Goal: Transaction & Acquisition: Purchase product/service

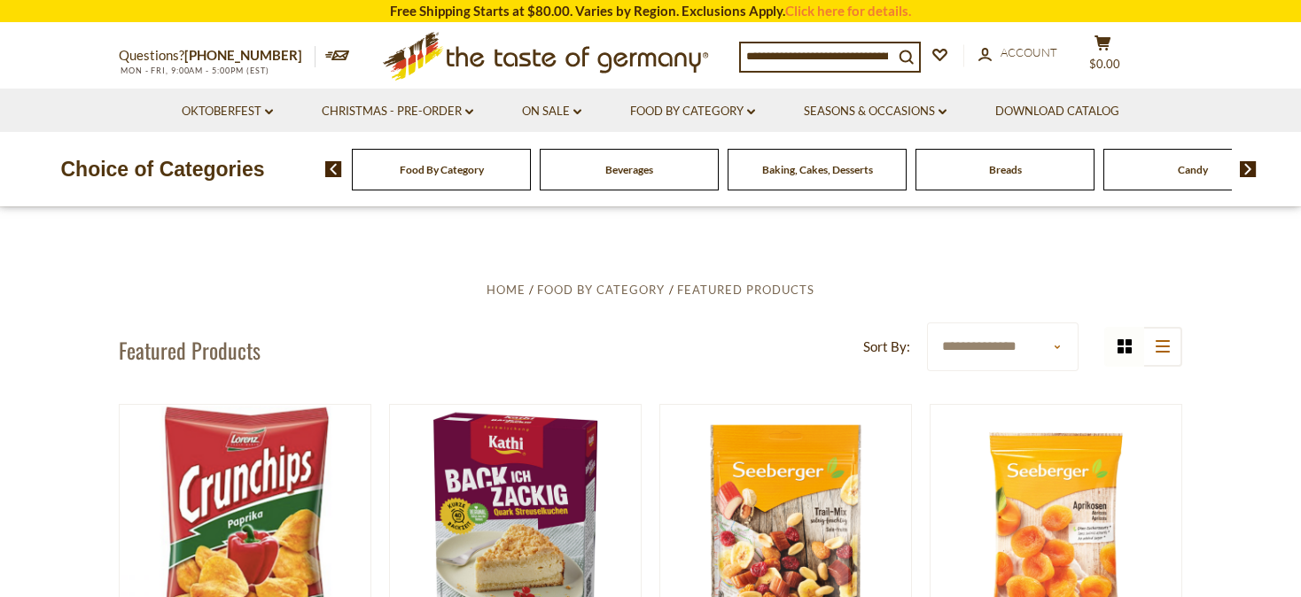
click at [1247, 168] on img at bounding box center [1248, 169] width 17 height 16
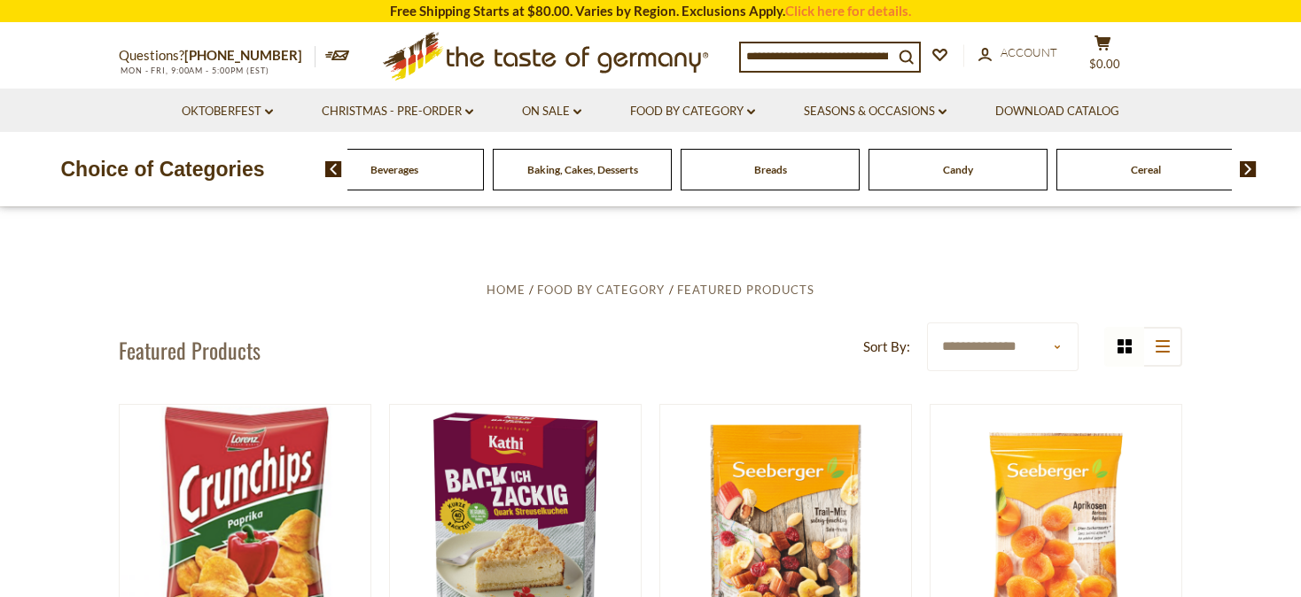
click at [1247, 168] on img at bounding box center [1248, 169] width 17 height 16
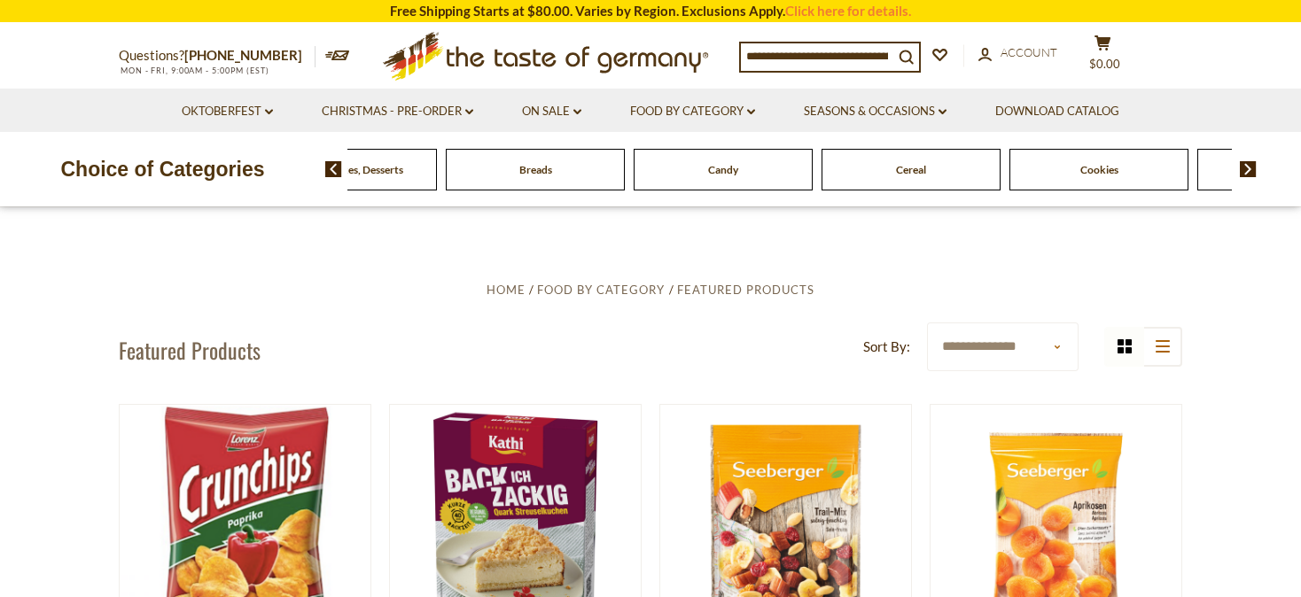
click at [1249, 167] on img at bounding box center [1248, 169] width 17 height 16
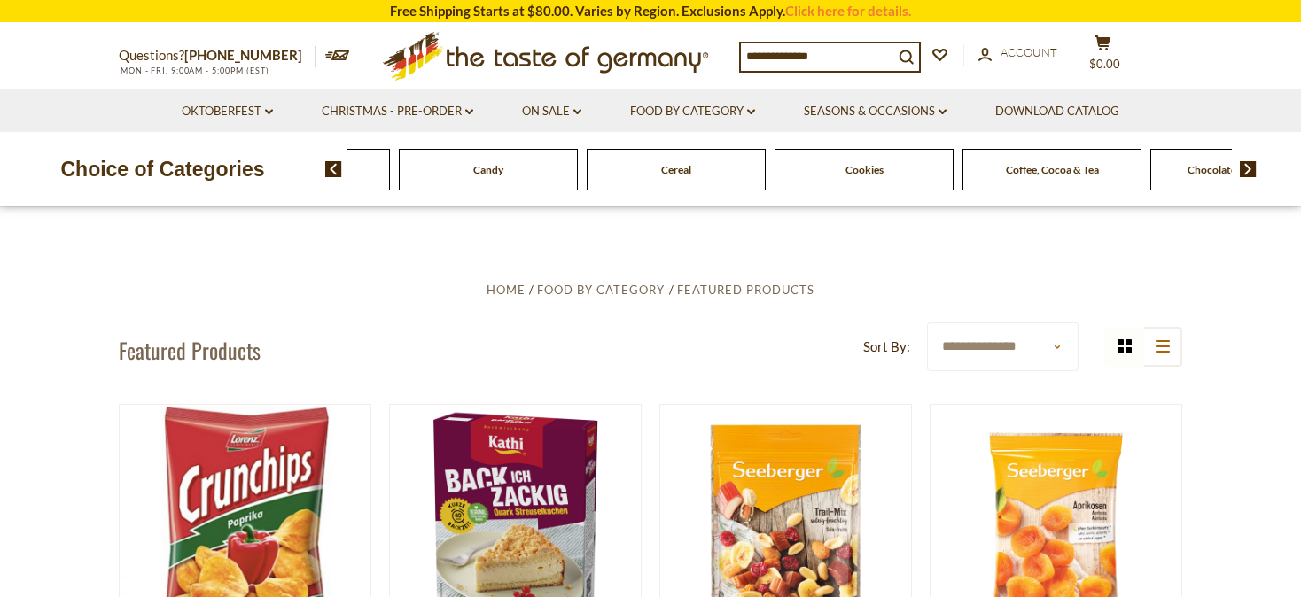
click at [1249, 167] on img at bounding box center [1248, 169] width 17 height 16
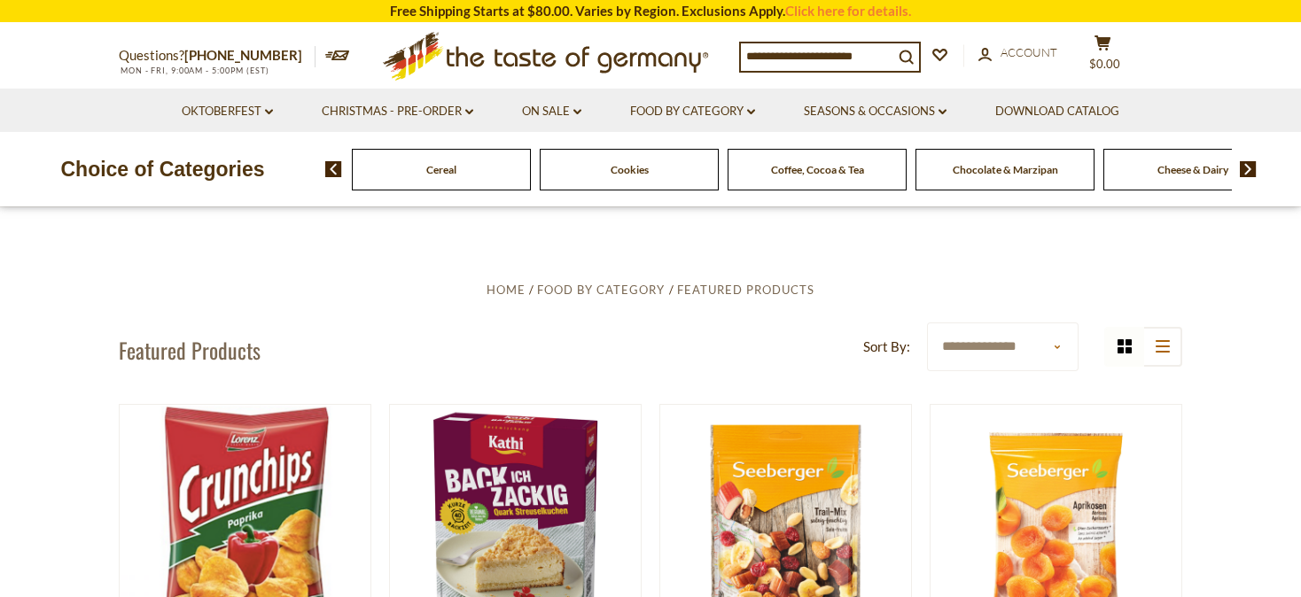
click at [1249, 167] on img at bounding box center [1248, 169] width 17 height 16
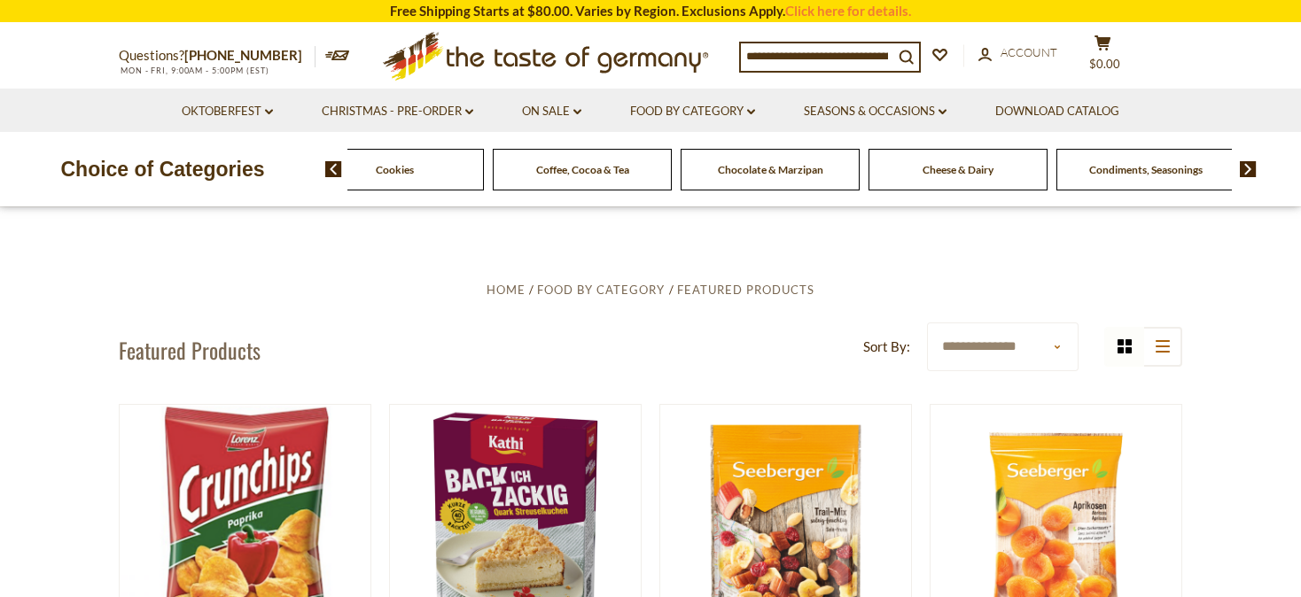
click at [1249, 167] on img at bounding box center [1248, 169] width 17 height 16
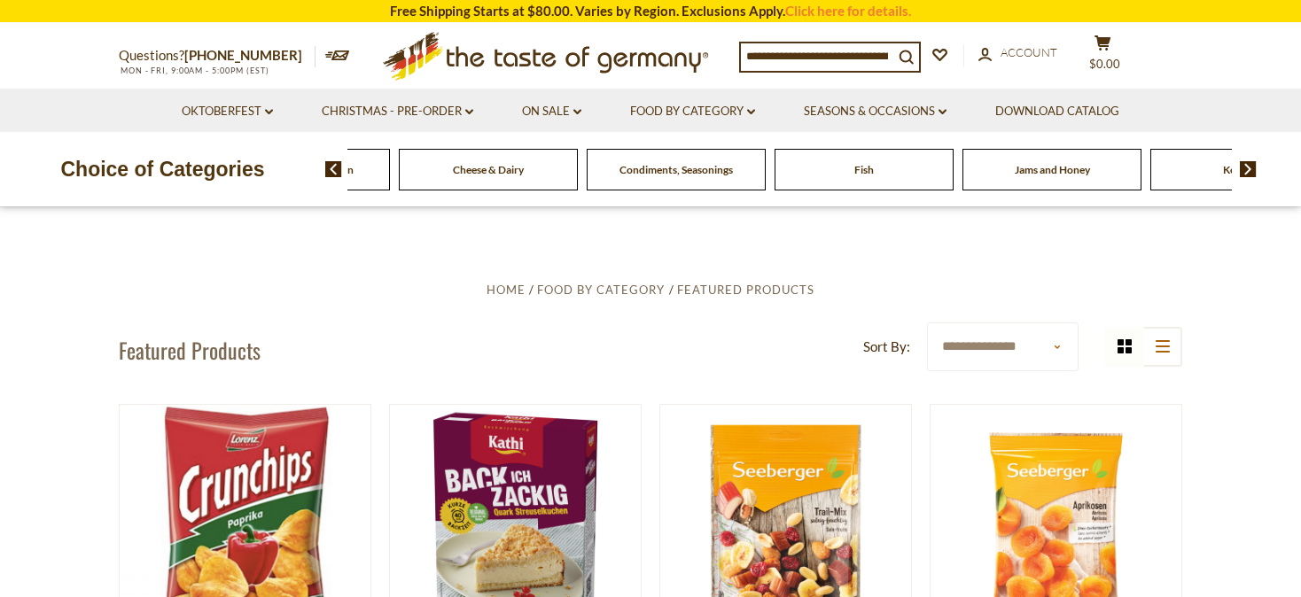
click at [1249, 167] on img at bounding box center [1248, 169] width 17 height 16
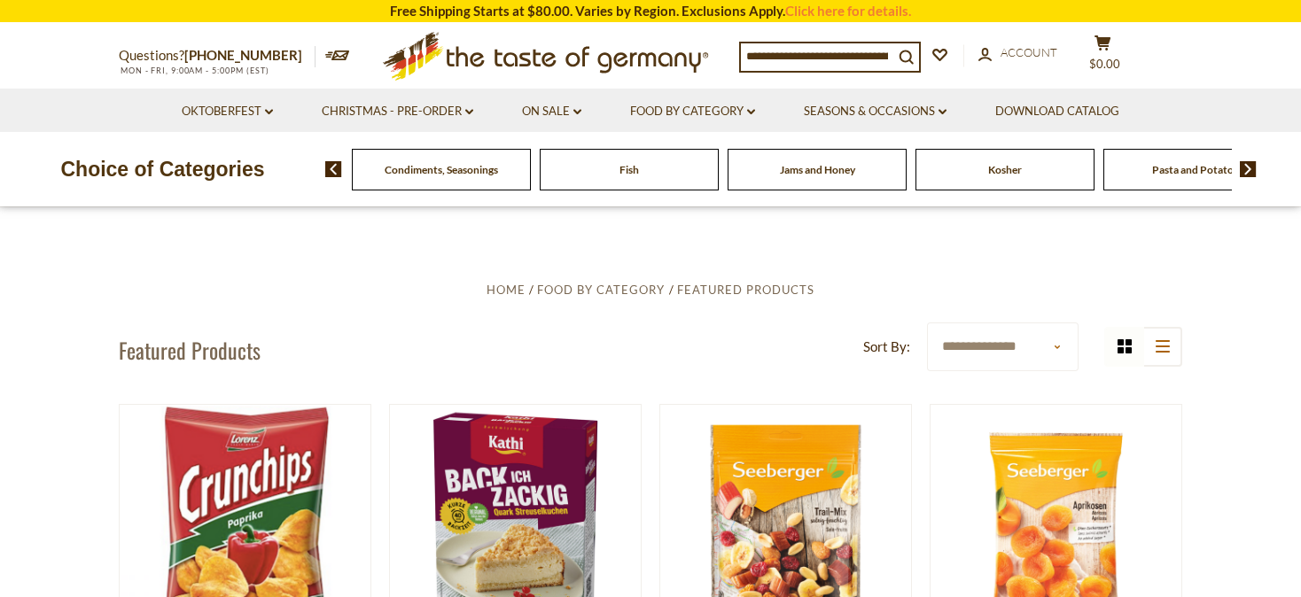
click at [1249, 167] on img at bounding box center [1248, 169] width 17 height 16
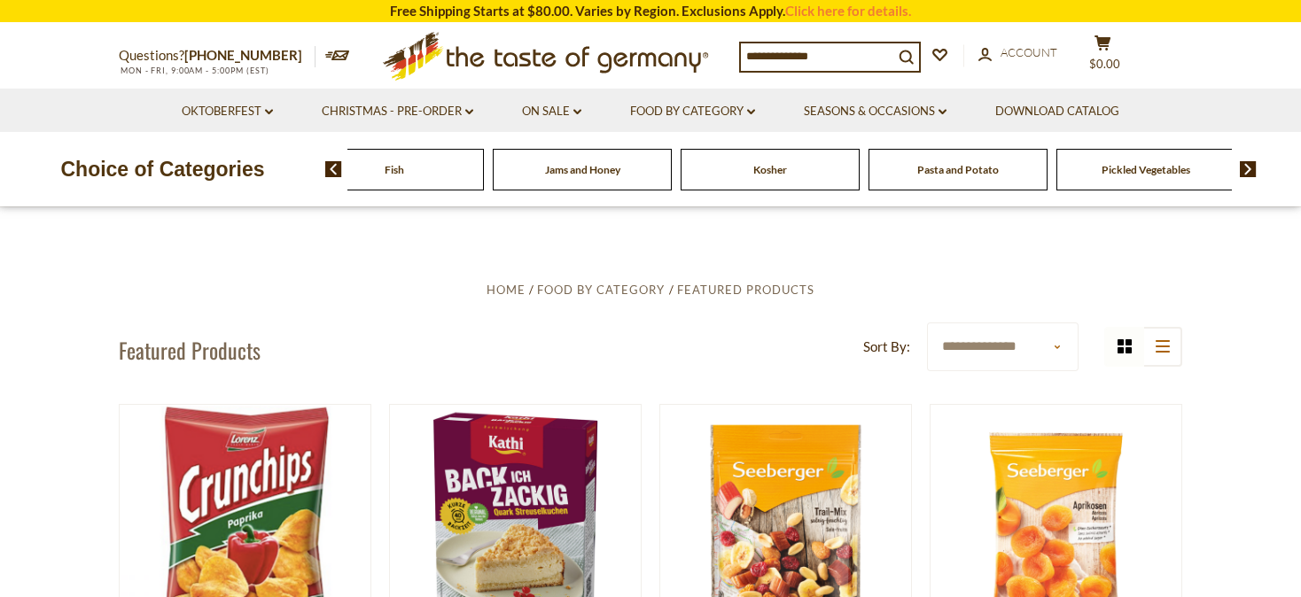
click at [1249, 167] on img at bounding box center [1248, 169] width 17 height 16
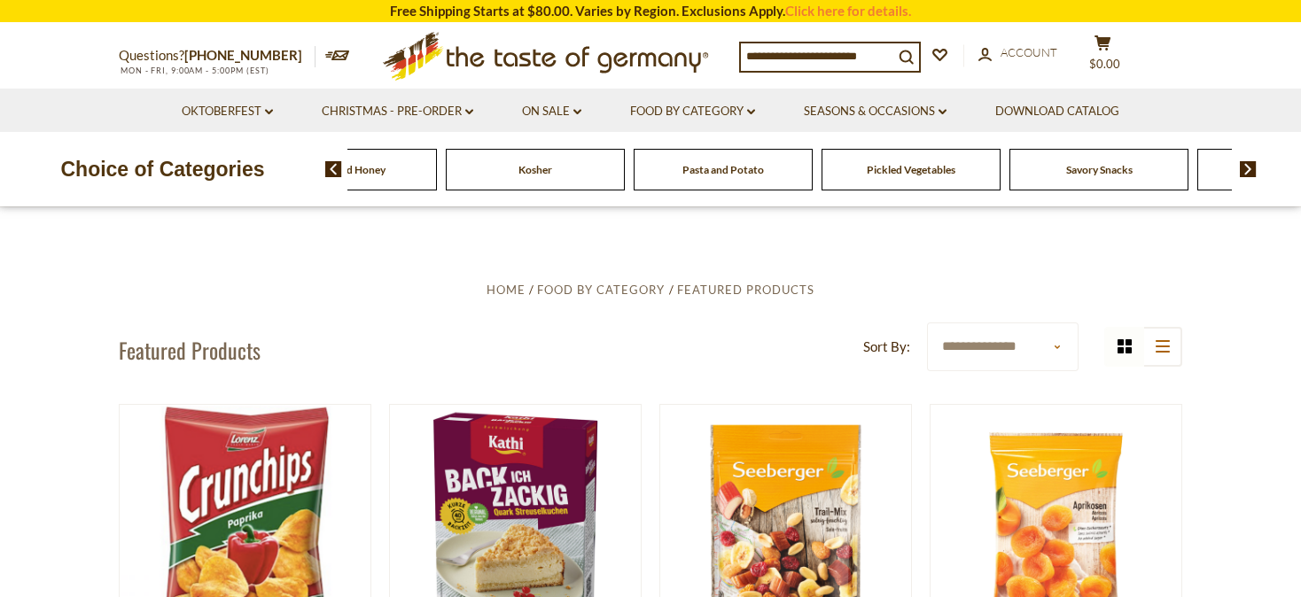
click at [1249, 167] on img at bounding box center [1248, 169] width 17 height 16
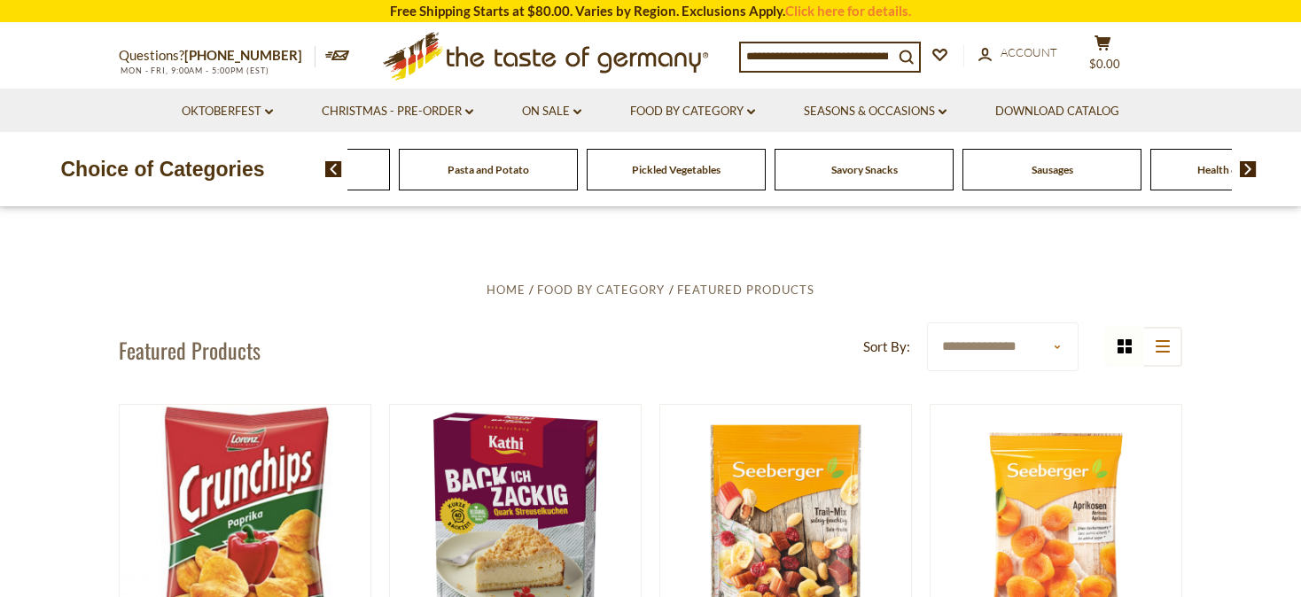
click at [1249, 167] on img at bounding box center [1248, 169] width 17 height 16
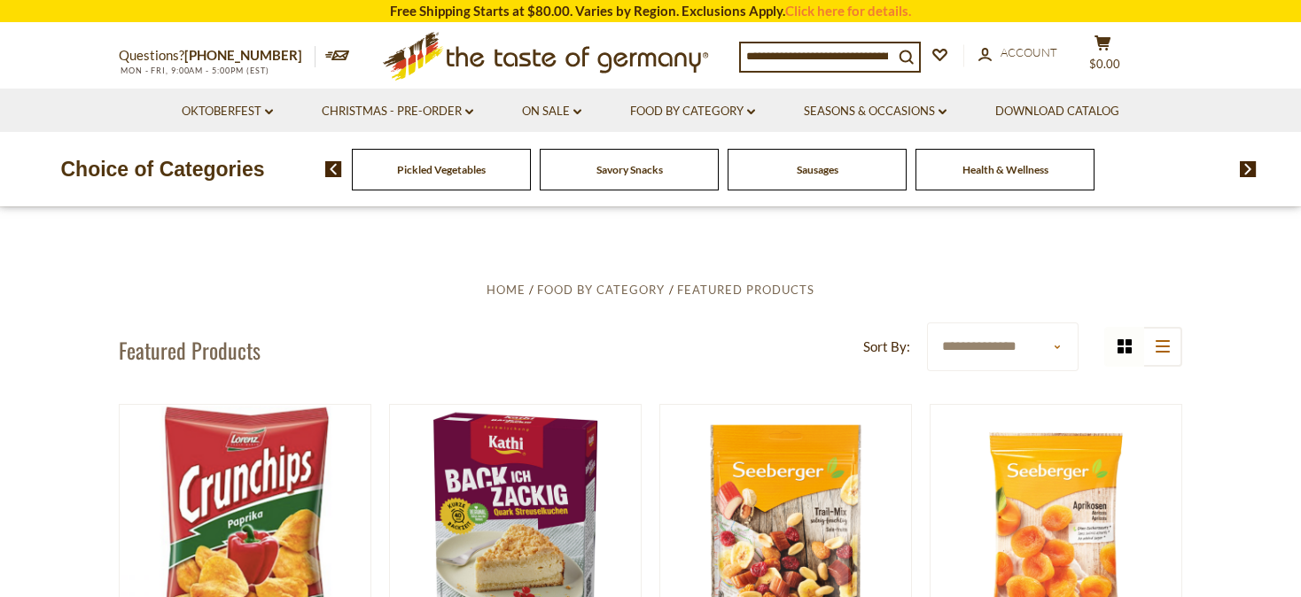
click at [812, 167] on span "Sausages" at bounding box center [818, 169] width 42 height 13
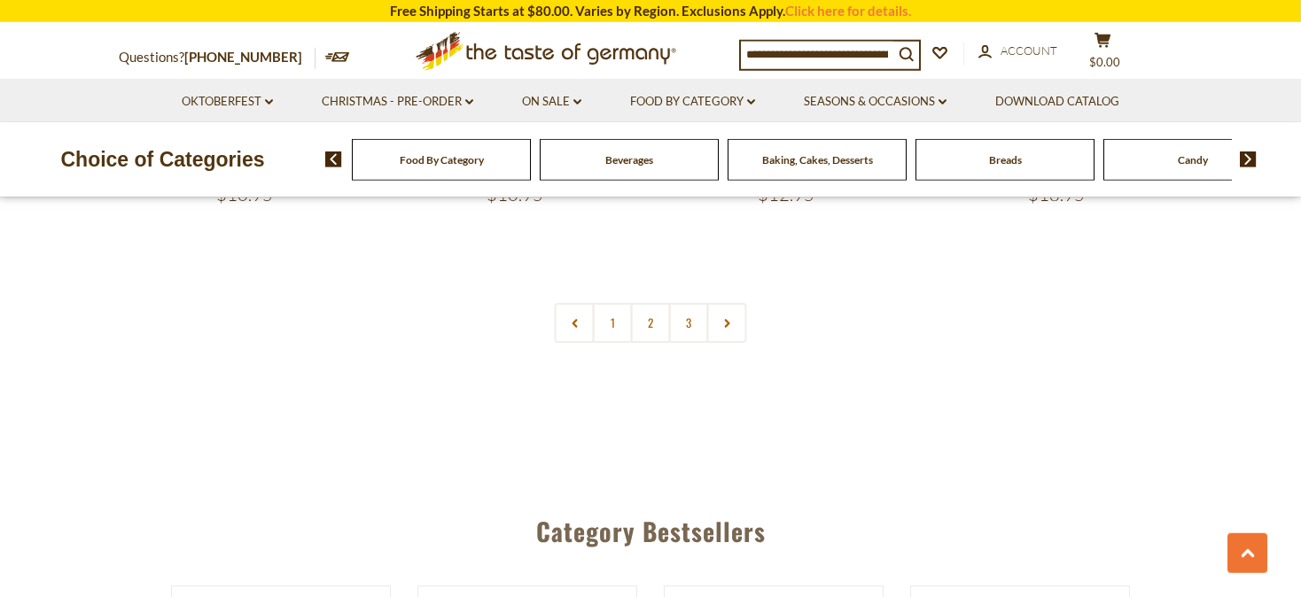
scroll to position [4398, 0]
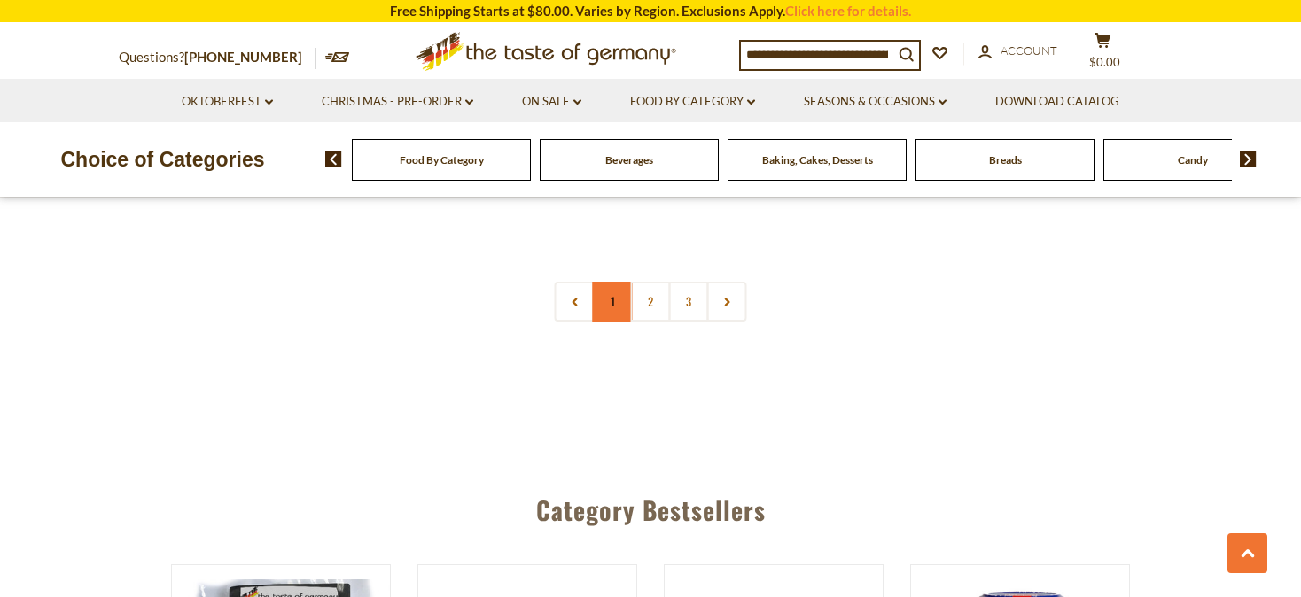
click at [608, 282] on link "1" at bounding box center [613, 302] width 40 height 40
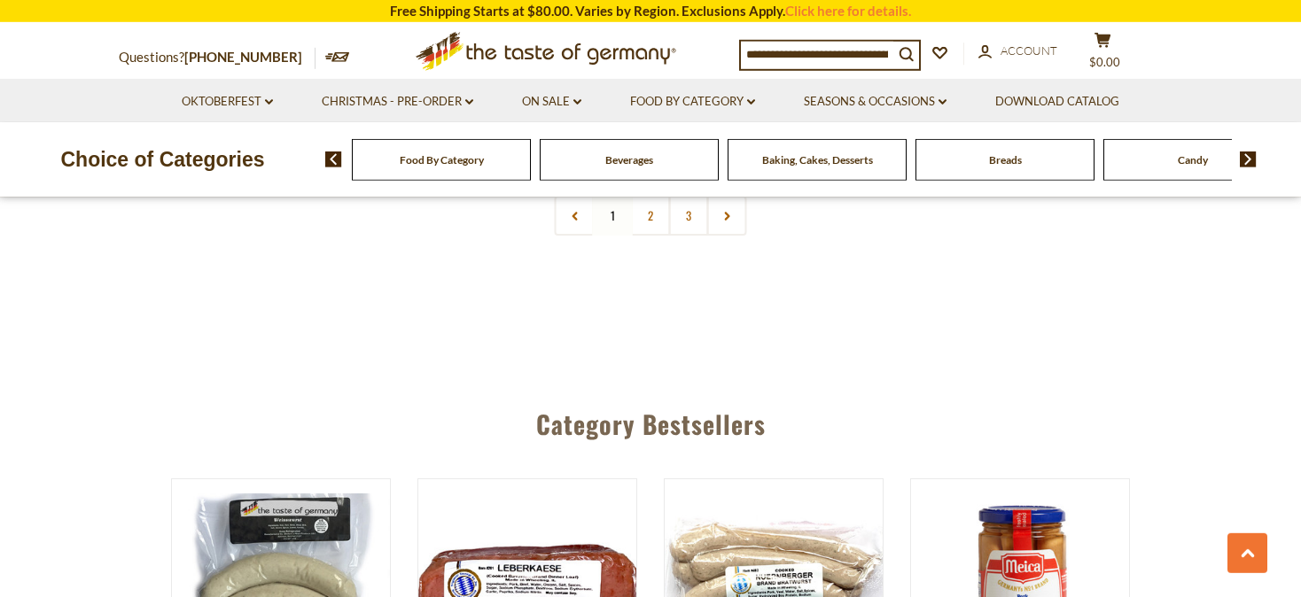
scroll to position [4374, 0]
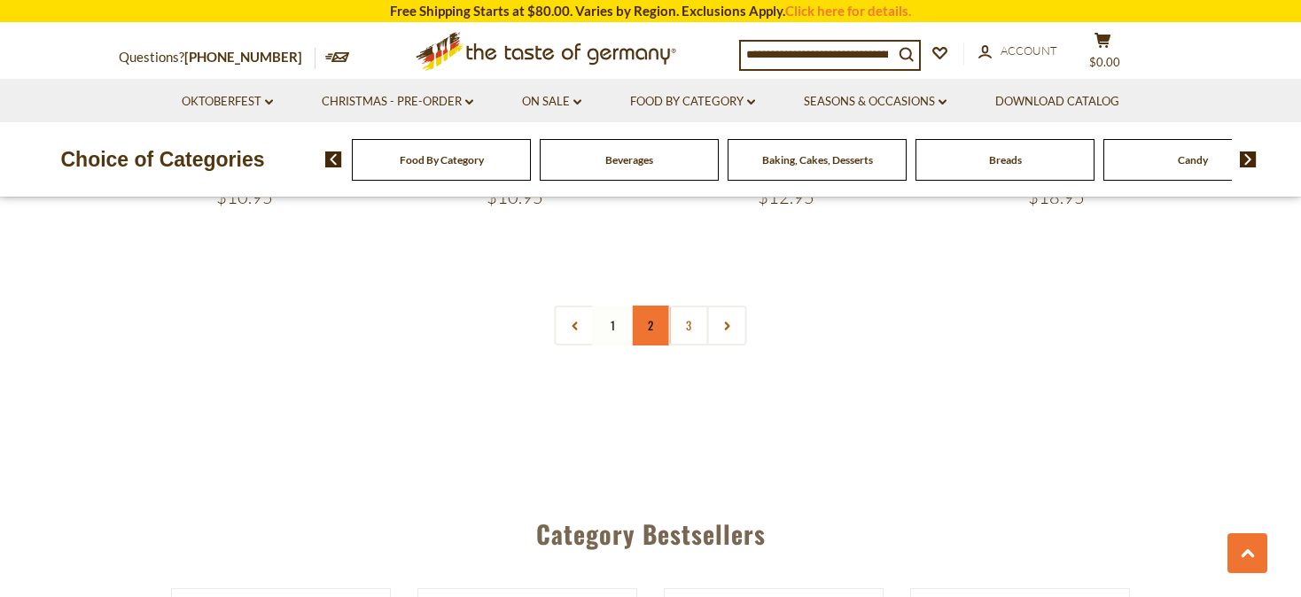
click at [650, 306] on link "2" at bounding box center [651, 326] width 40 height 40
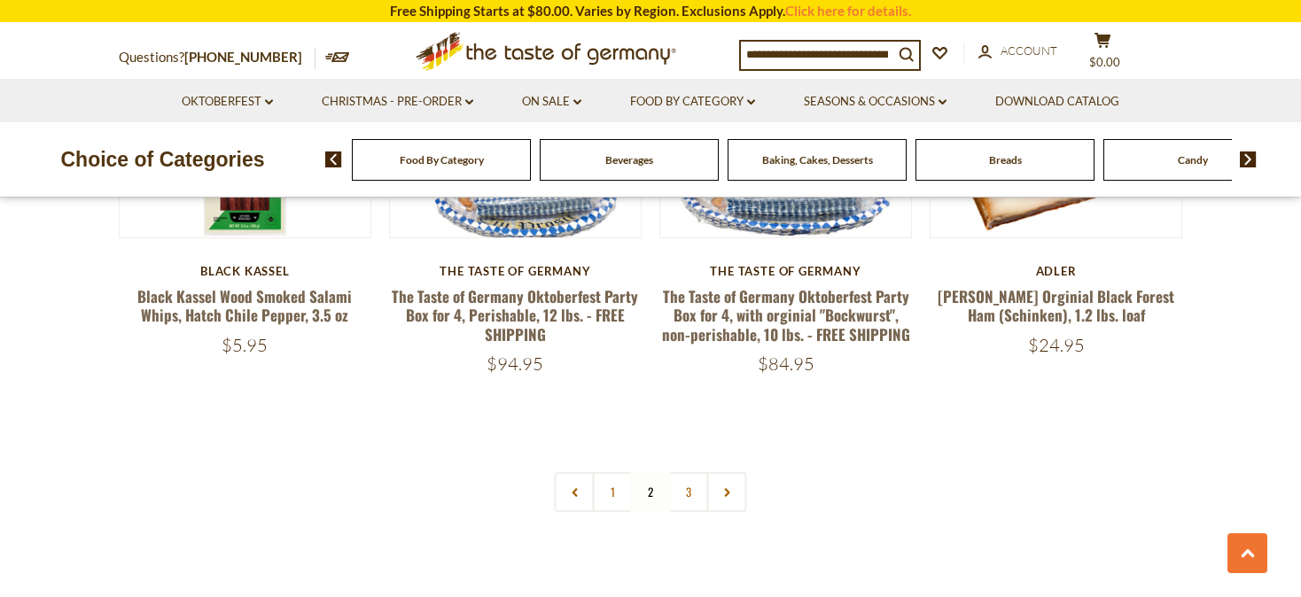
scroll to position [4297, 0]
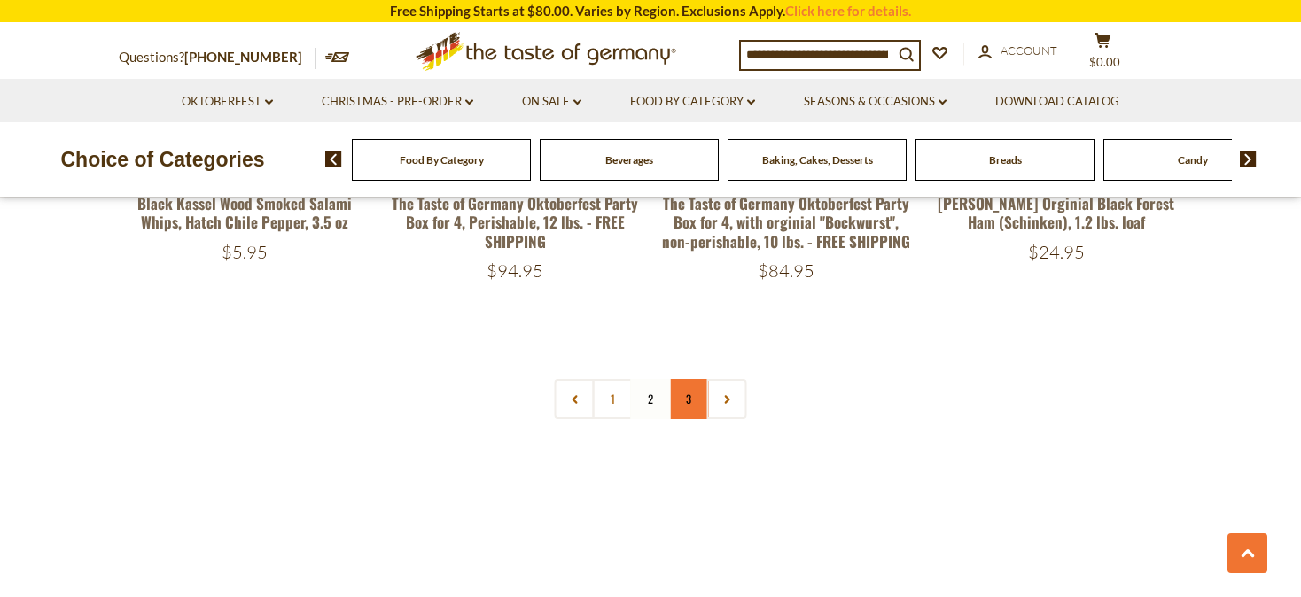
click at [686, 379] on link "3" at bounding box center [689, 399] width 40 height 40
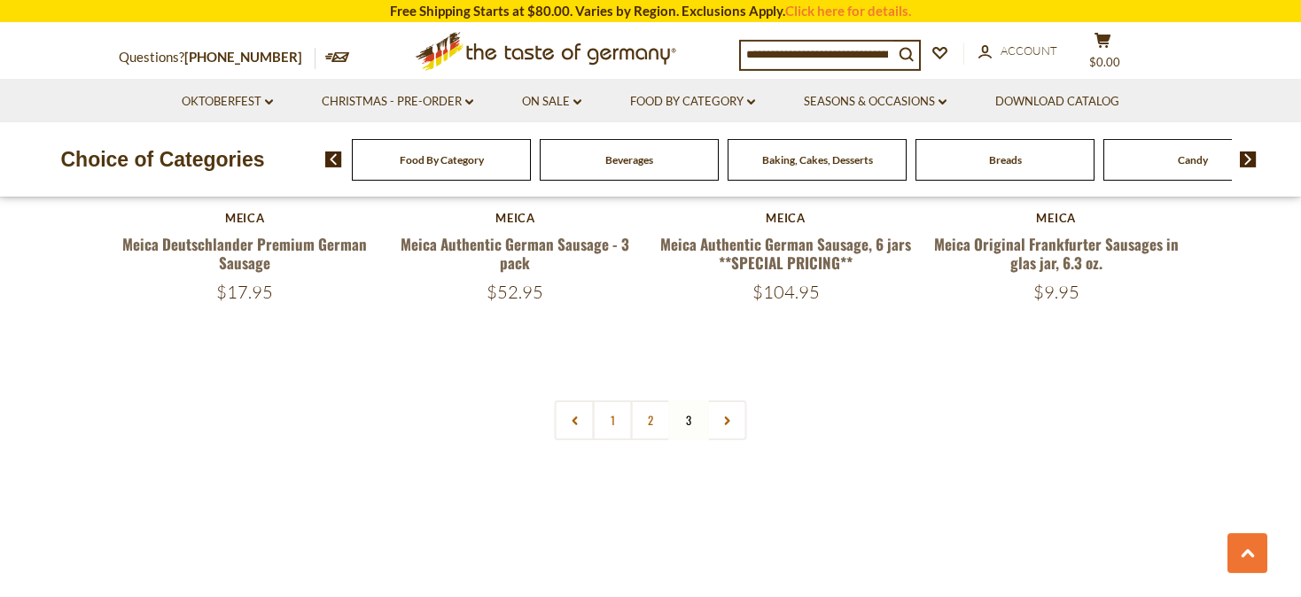
scroll to position [1303, 0]
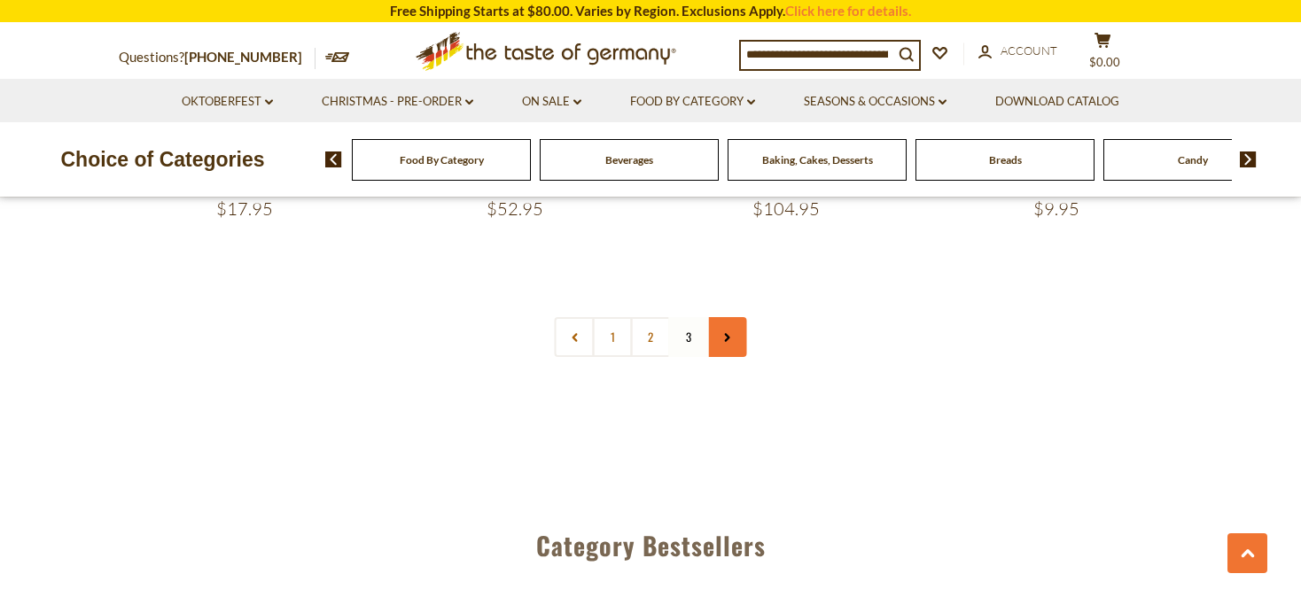
click at [729, 331] on link at bounding box center [727, 337] width 40 height 40
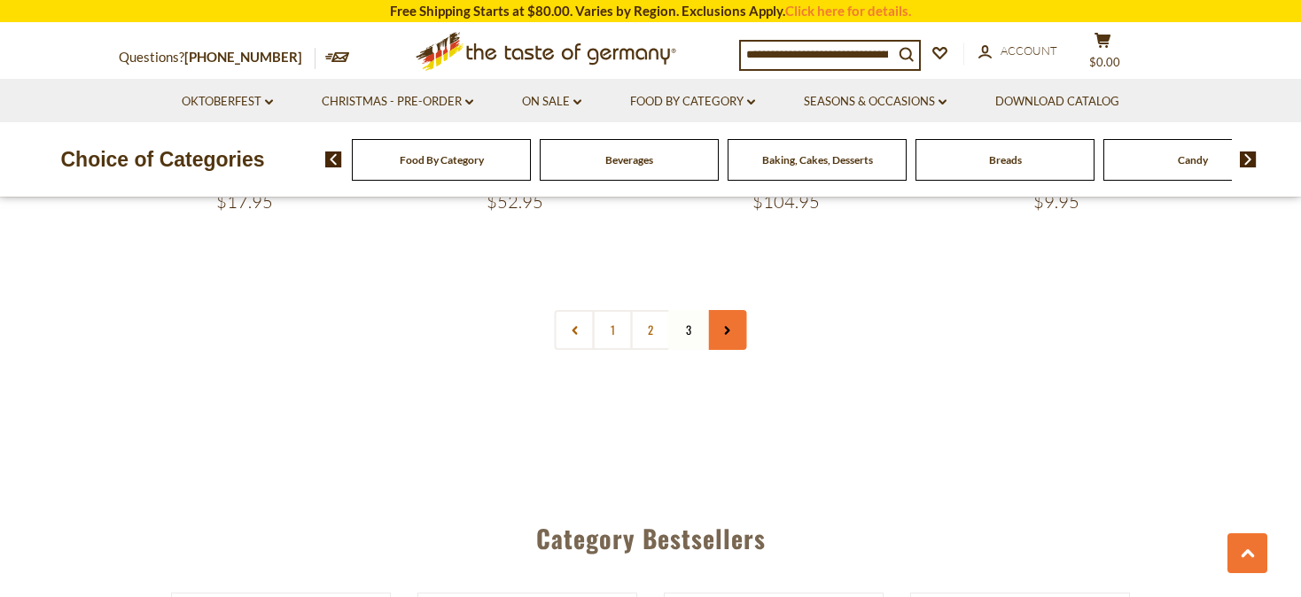
click at [723, 325] on link at bounding box center [727, 330] width 40 height 40
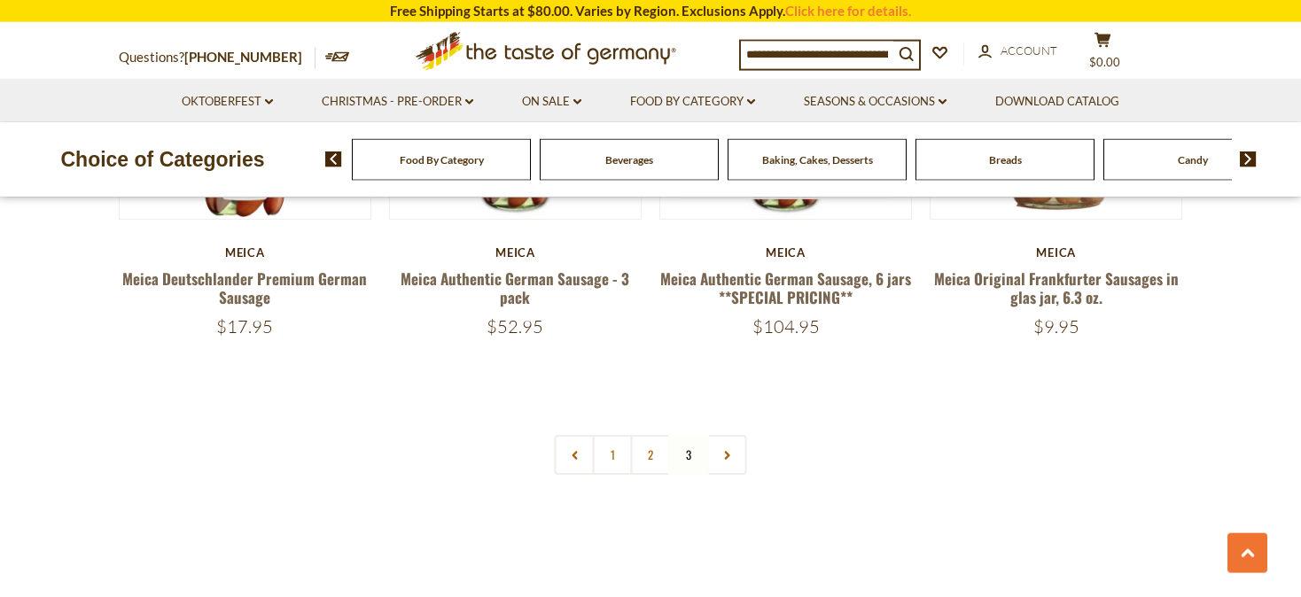
scroll to position [1216, 0]
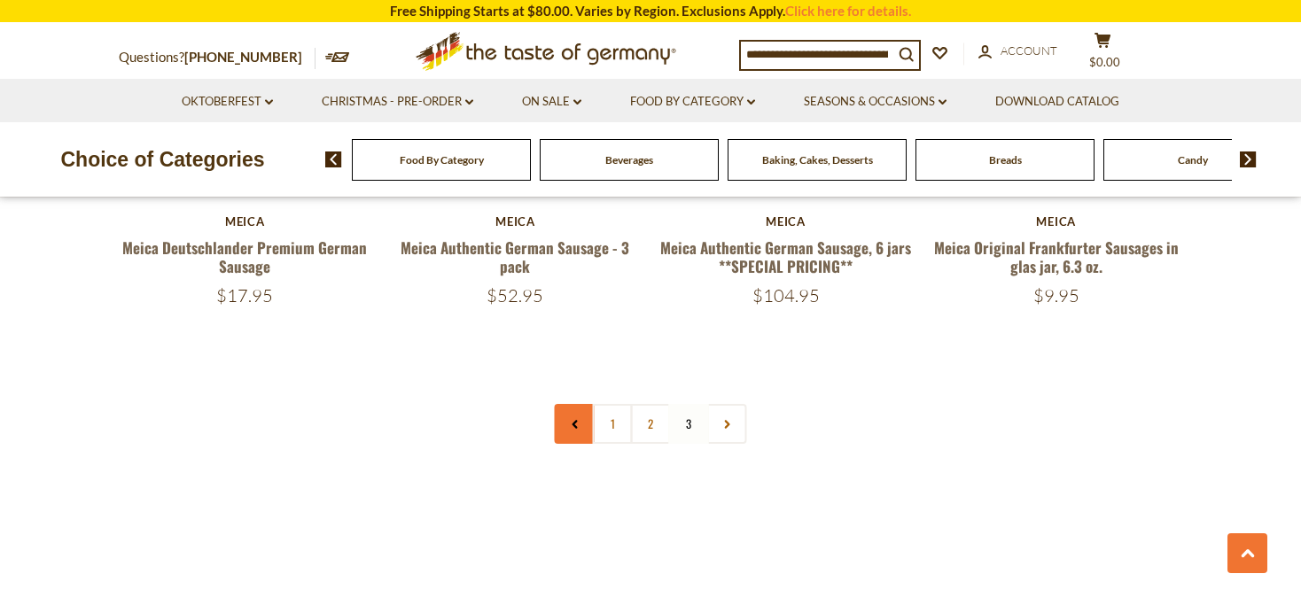
click at [572, 417] on link at bounding box center [575, 424] width 40 height 40
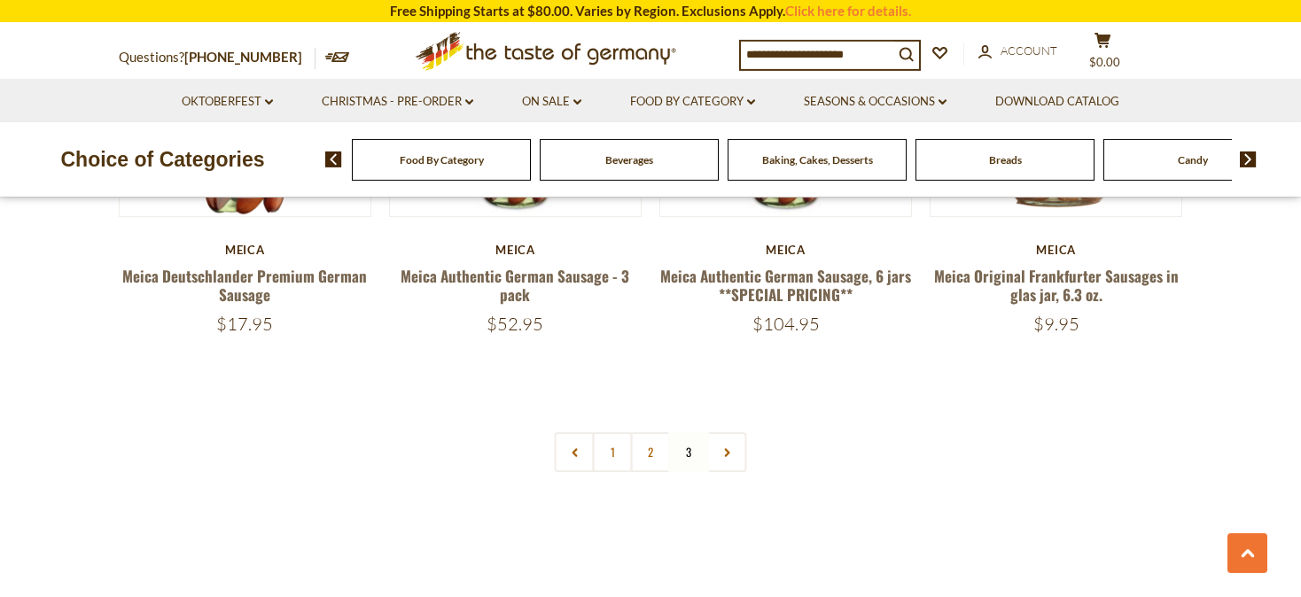
scroll to position [1185, 0]
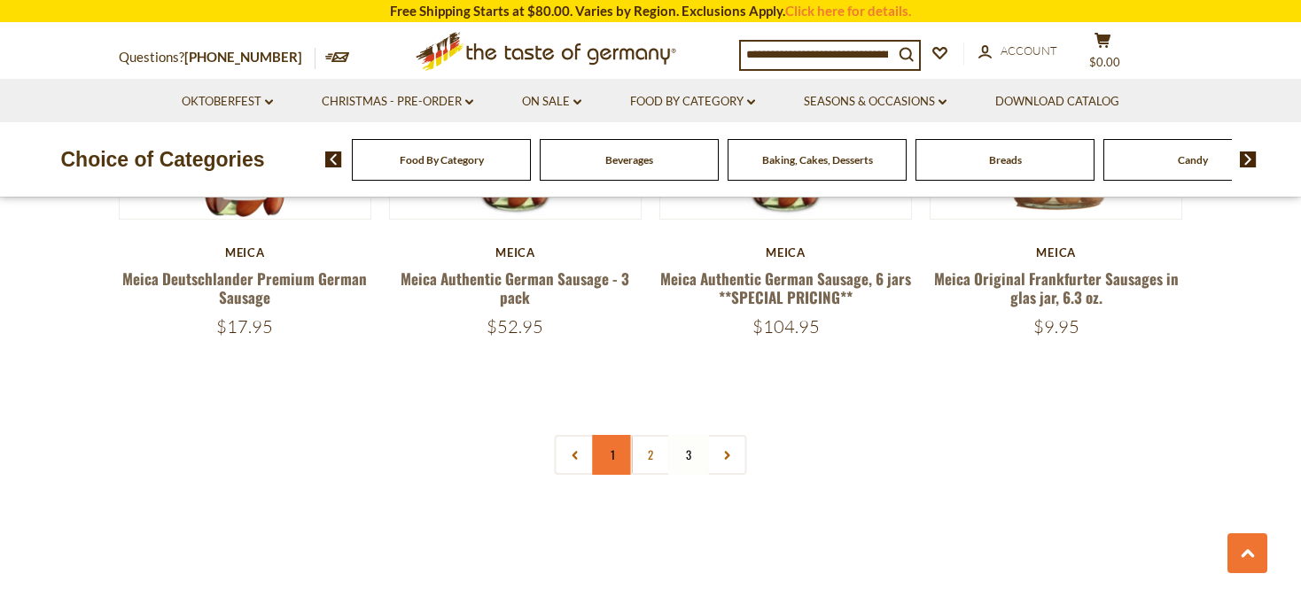
click at [615, 462] on link "1" at bounding box center [613, 455] width 40 height 40
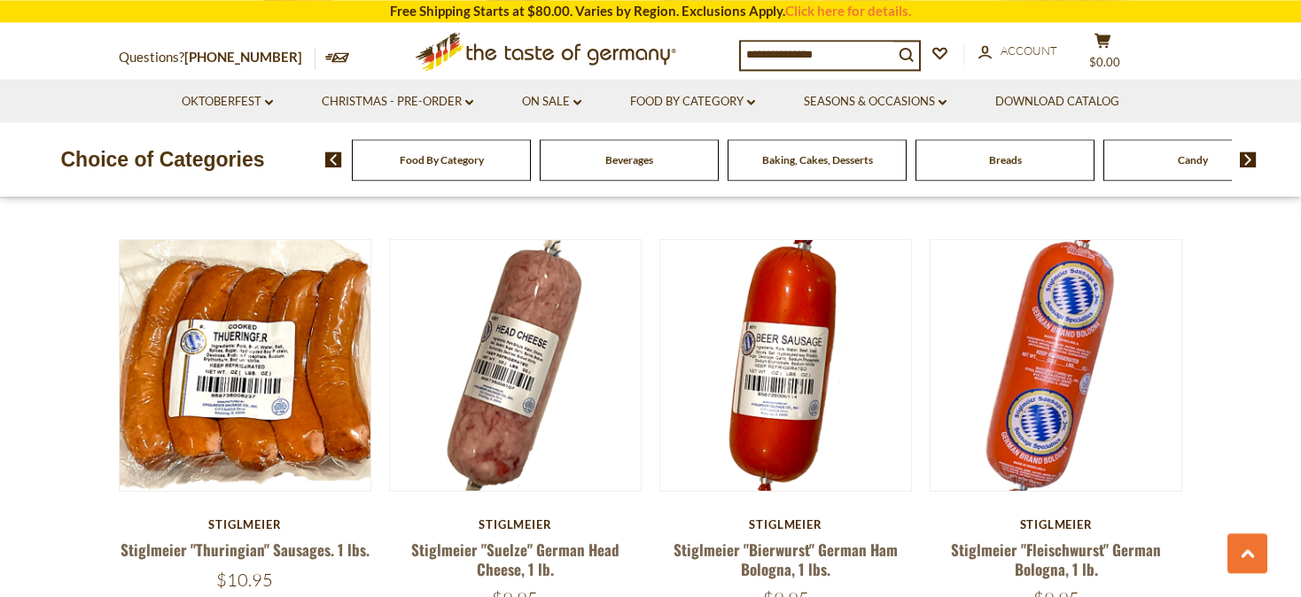
scroll to position [2713, 0]
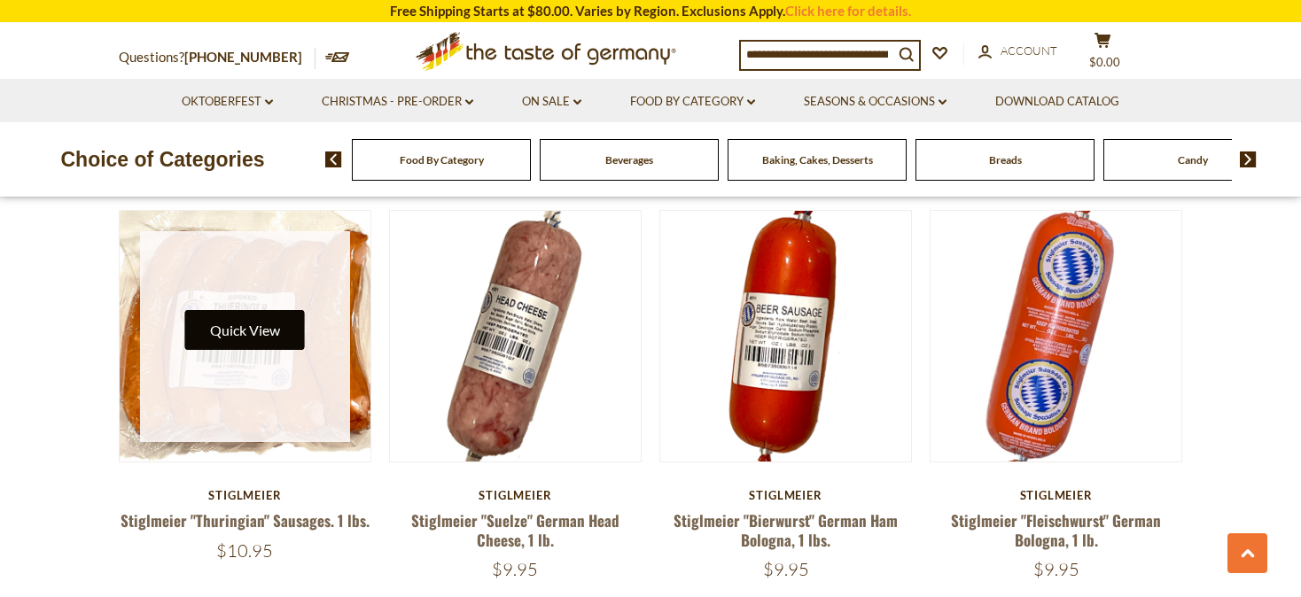
click at [254, 310] on button "Quick View" at bounding box center [245, 330] width 120 height 40
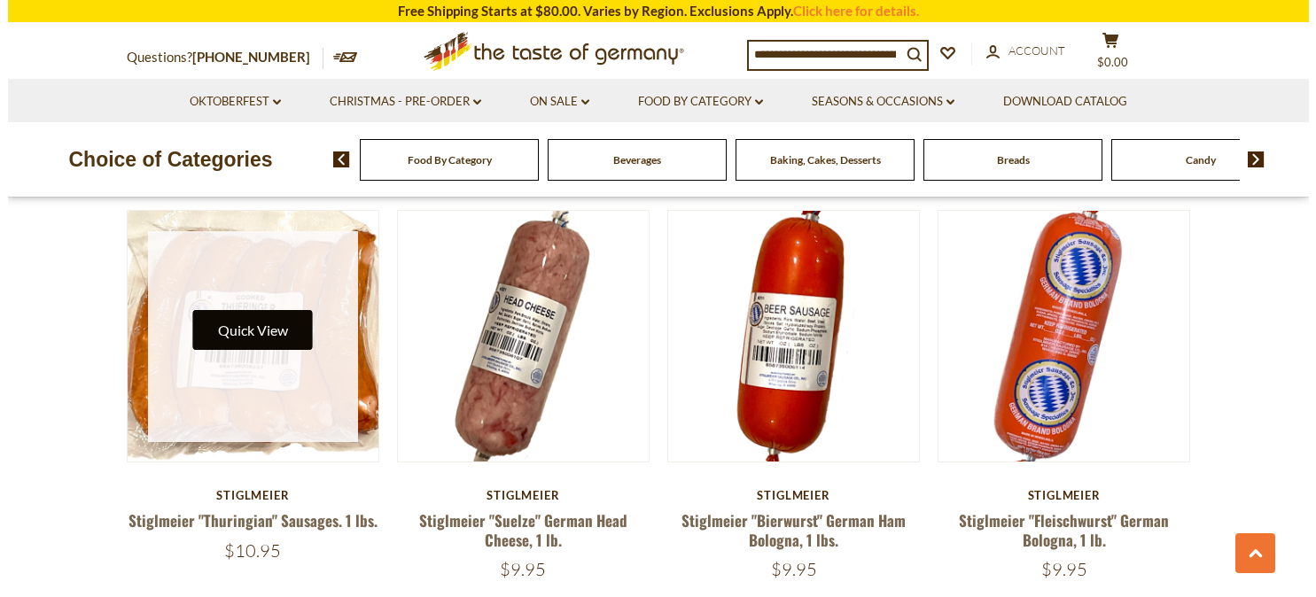
scroll to position [2717, 0]
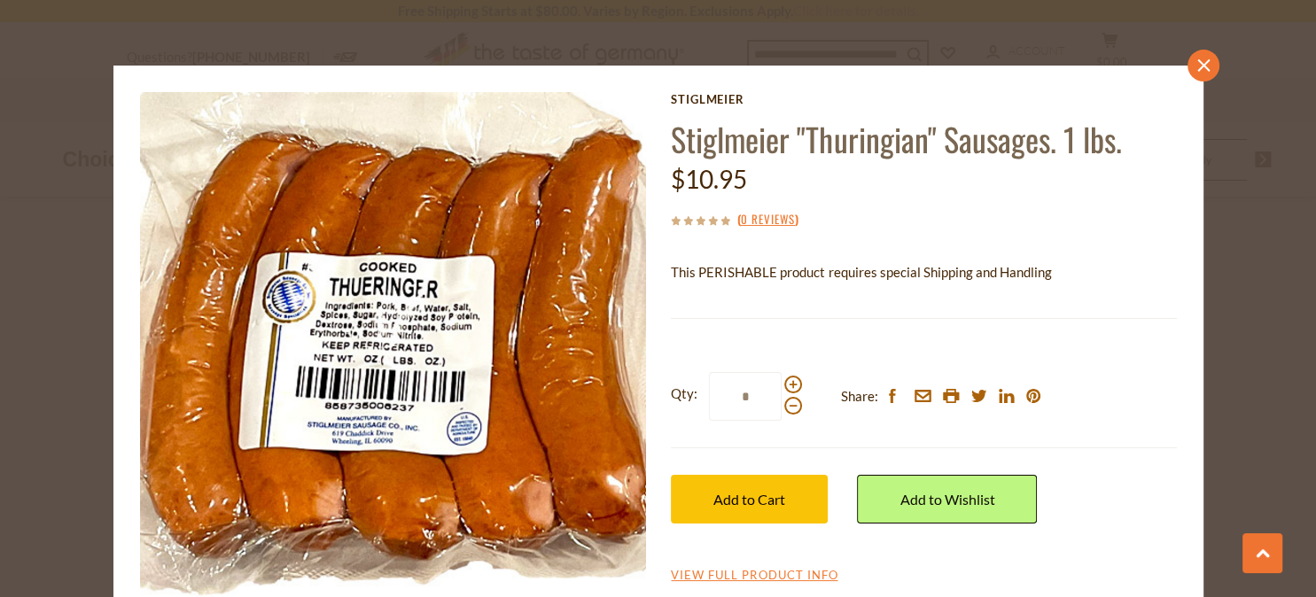
click at [1197, 62] on icon at bounding box center [1203, 65] width 12 height 12
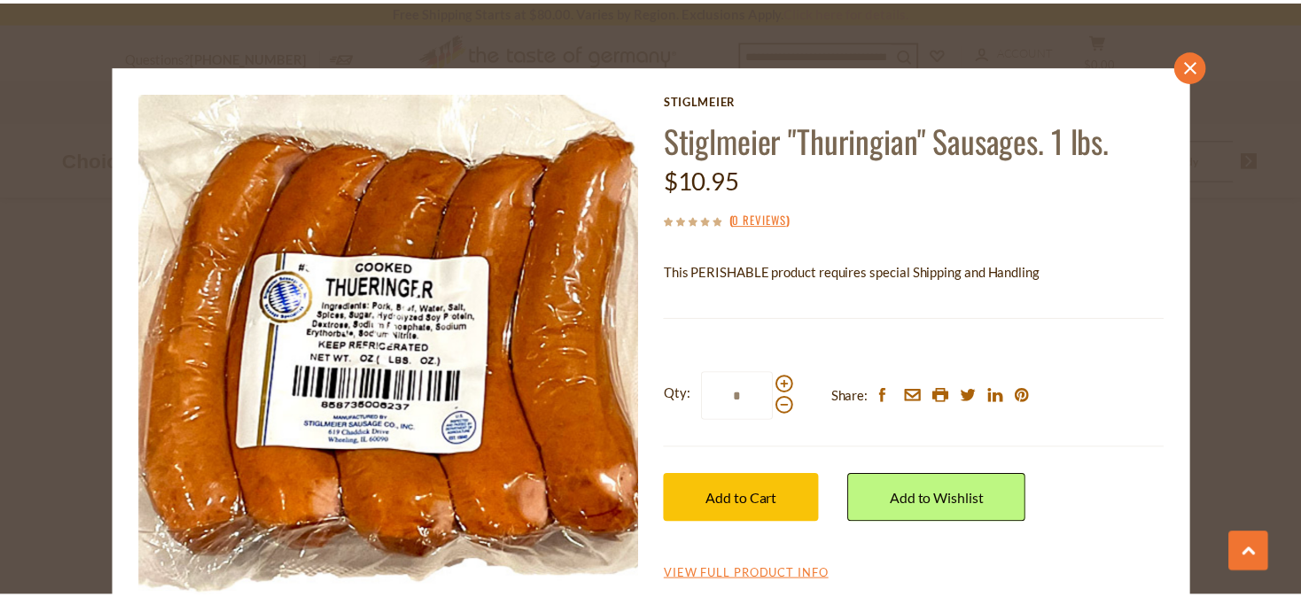
scroll to position [2713, 0]
